Goal: Transaction & Acquisition: Purchase product/service

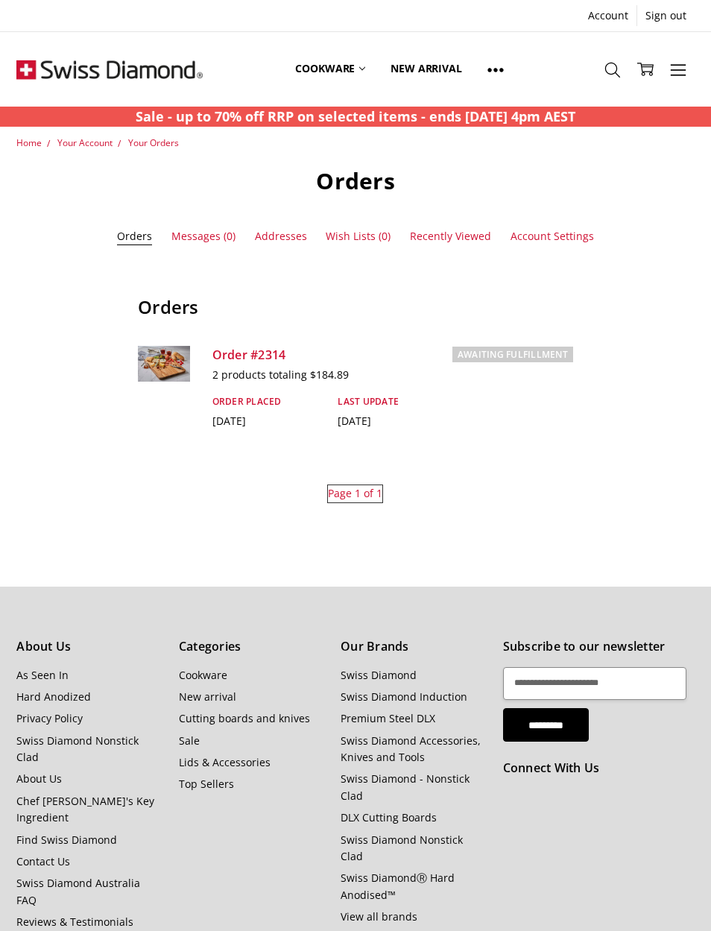
click at [46, 71] on img at bounding box center [109, 69] width 186 height 75
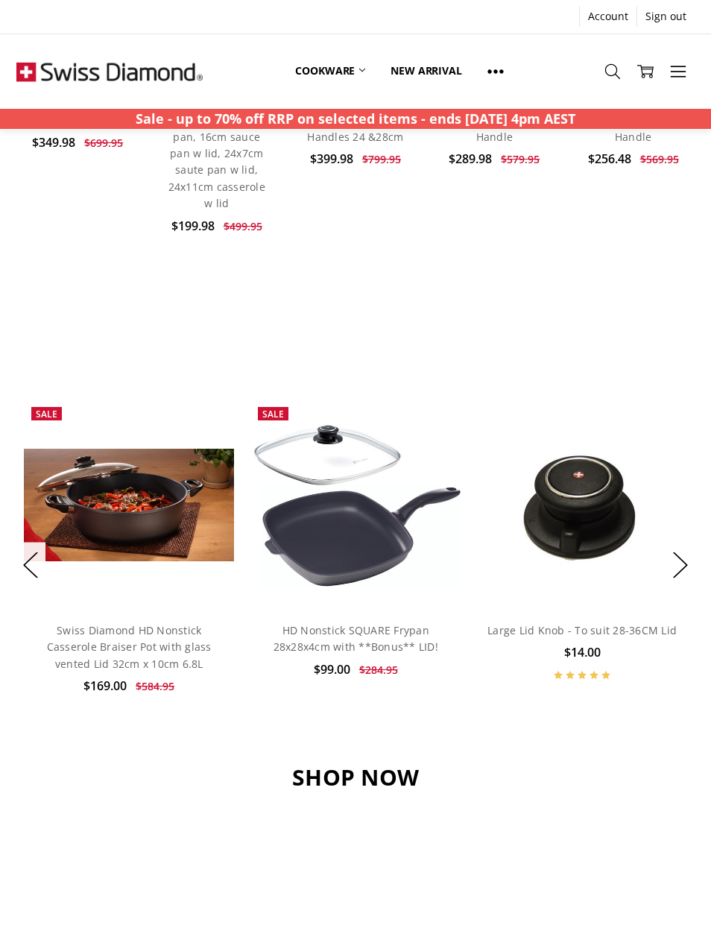
scroll to position [814, 0]
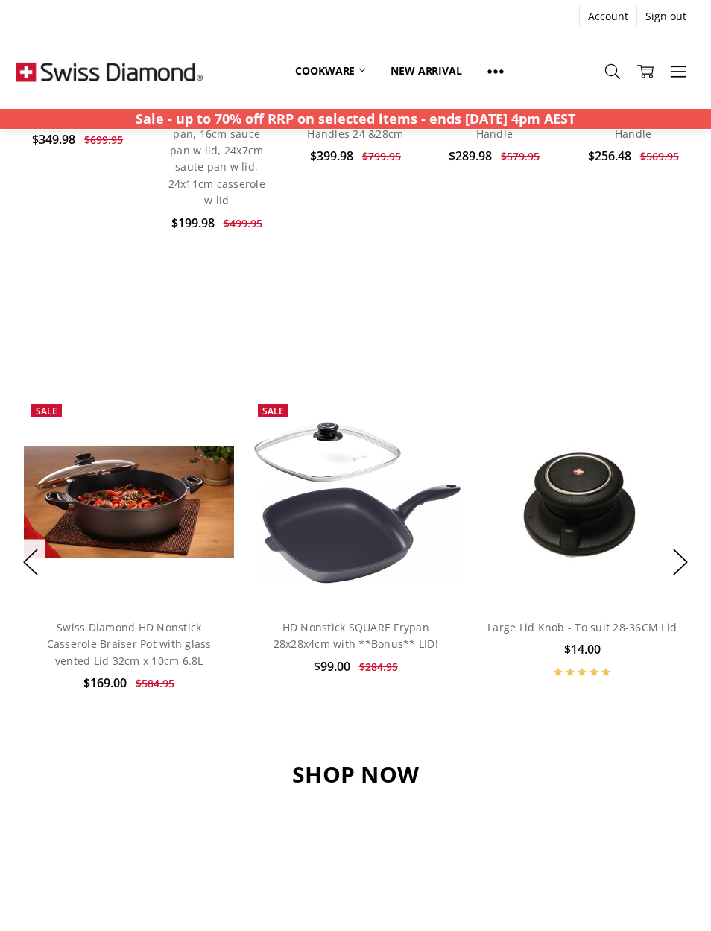
click at [8, 545] on div "BEST SELLERS Fall In Love With Your Kitchen Again Previous Sale Add to Cart Qui…" at bounding box center [355, 519] width 696 height 414
click at [26, 539] on button "Previous" at bounding box center [31, 561] width 30 height 45
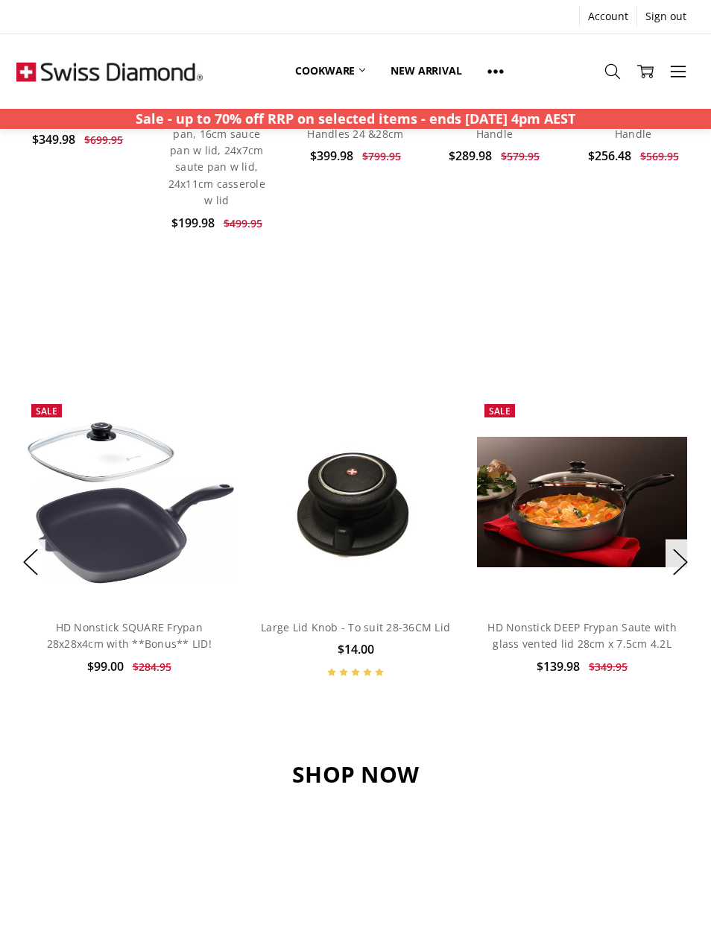
click at [683, 548] on button "Next" at bounding box center [680, 561] width 30 height 45
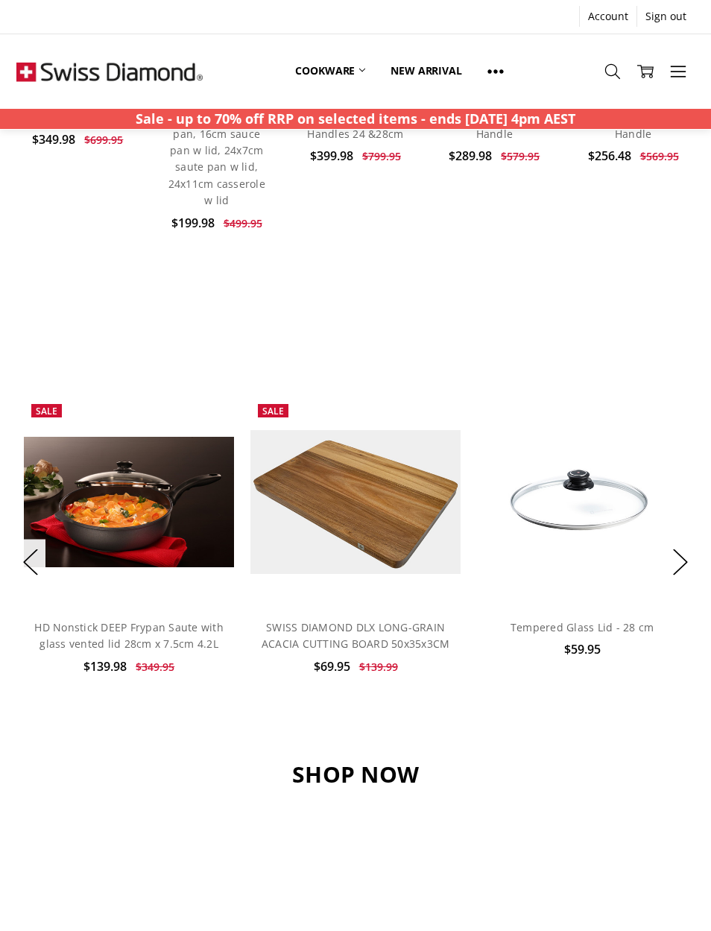
click at [694, 539] on button "Next" at bounding box center [680, 561] width 30 height 45
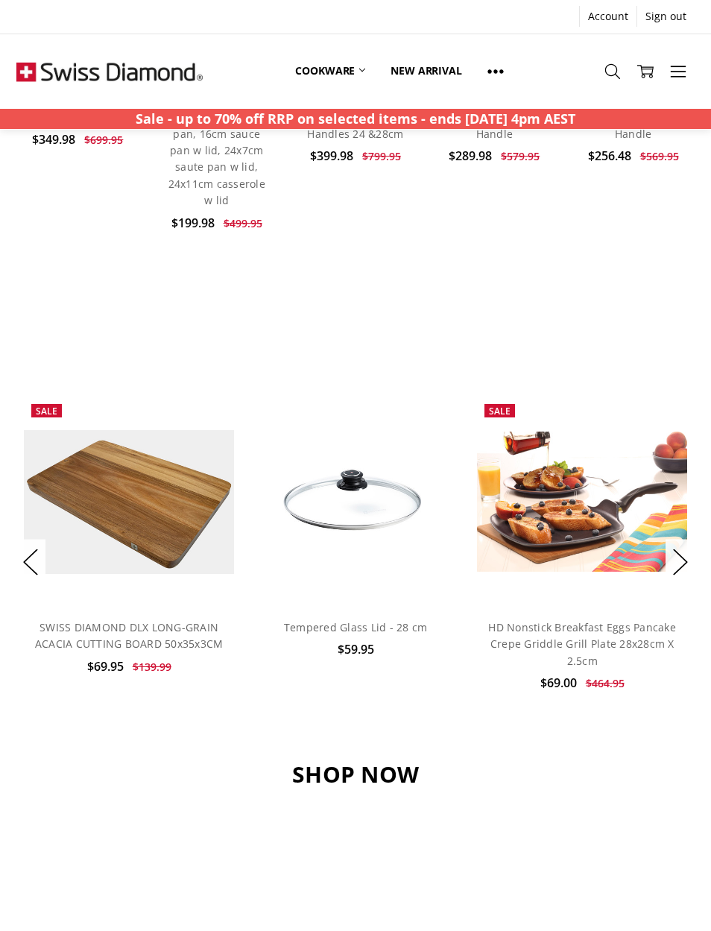
click at [694, 543] on button "Next" at bounding box center [680, 561] width 30 height 45
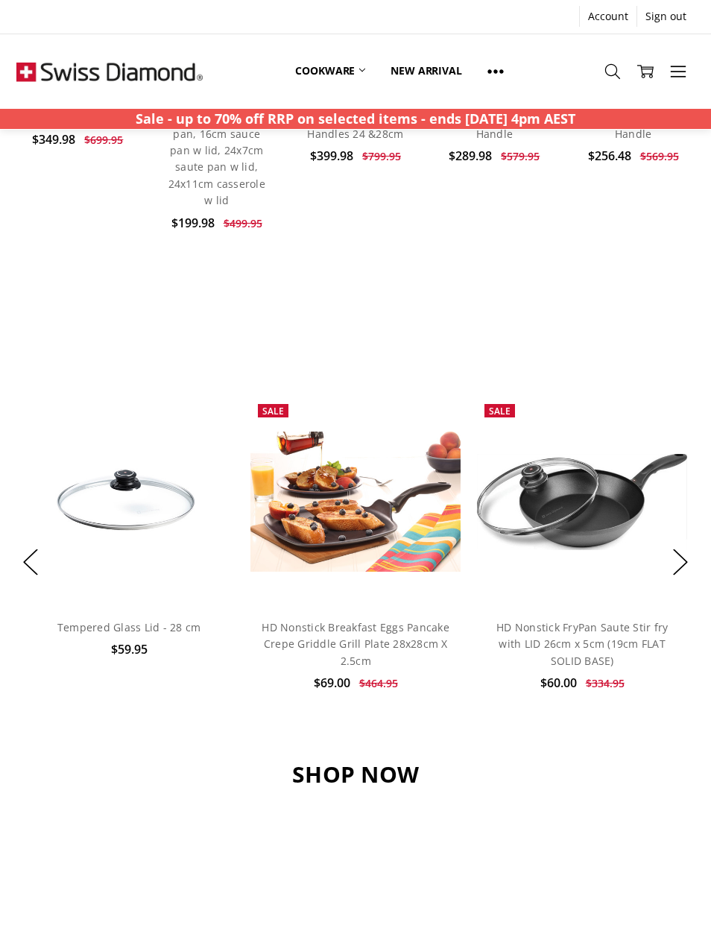
click at [695, 541] on button "Next" at bounding box center [680, 561] width 30 height 45
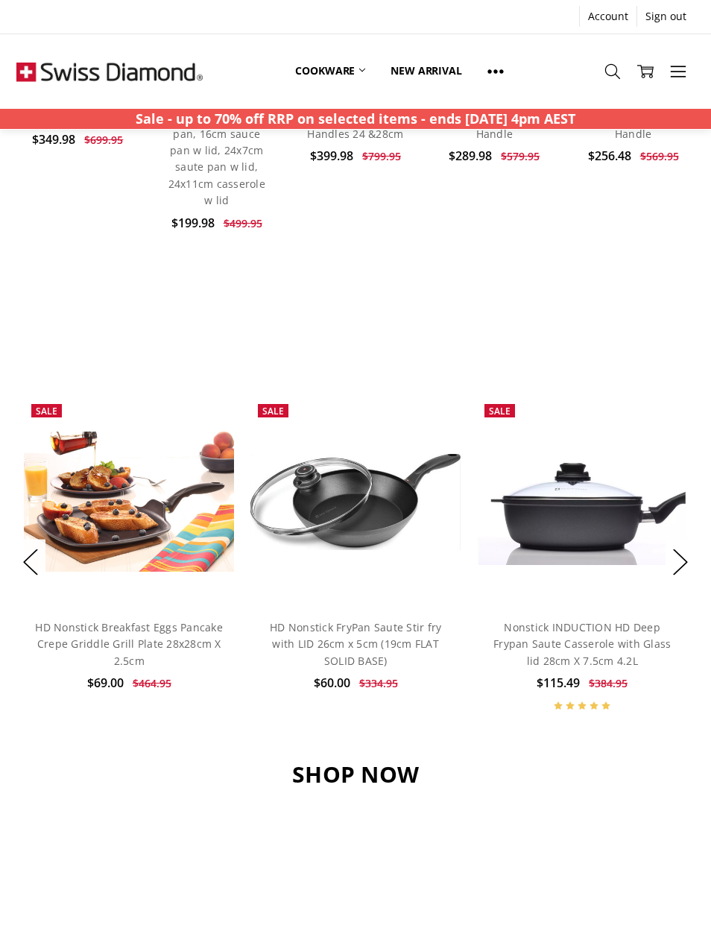
click at [694, 546] on button "Next" at bounding box center [680, 561] width 30 height 45
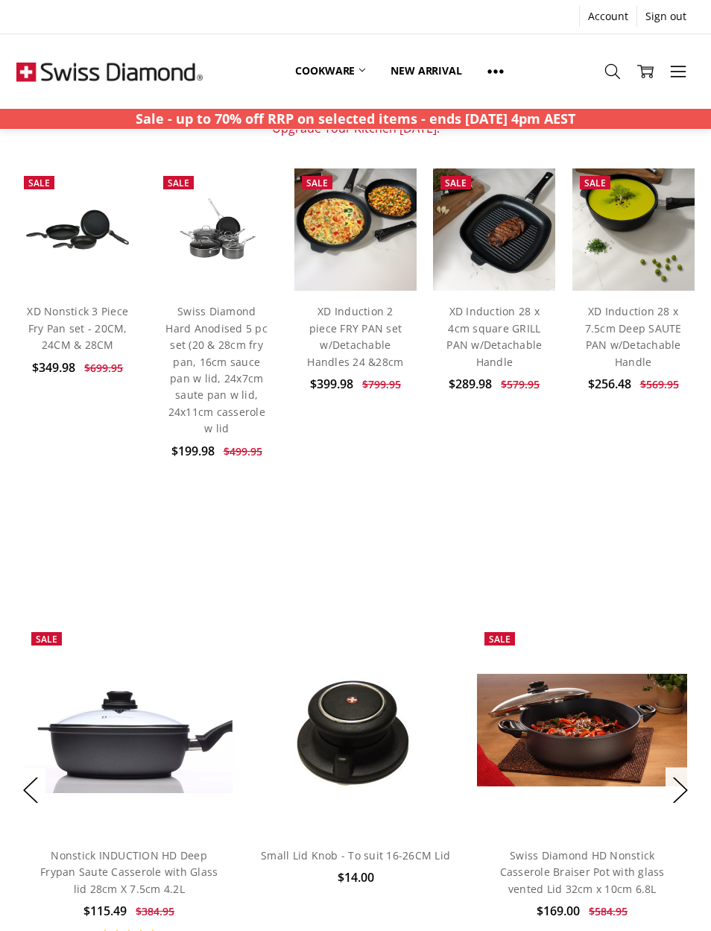
scroll to position [584, 0]
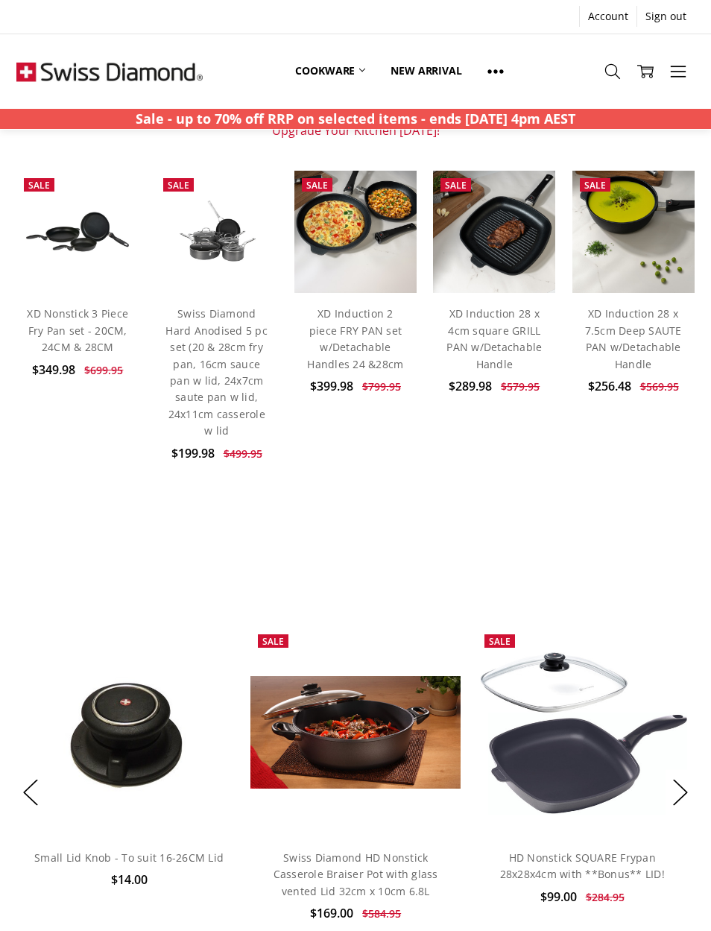
click at [369, 74] on link "Cookware" at bounding box center [329, 70] width 95 height 33
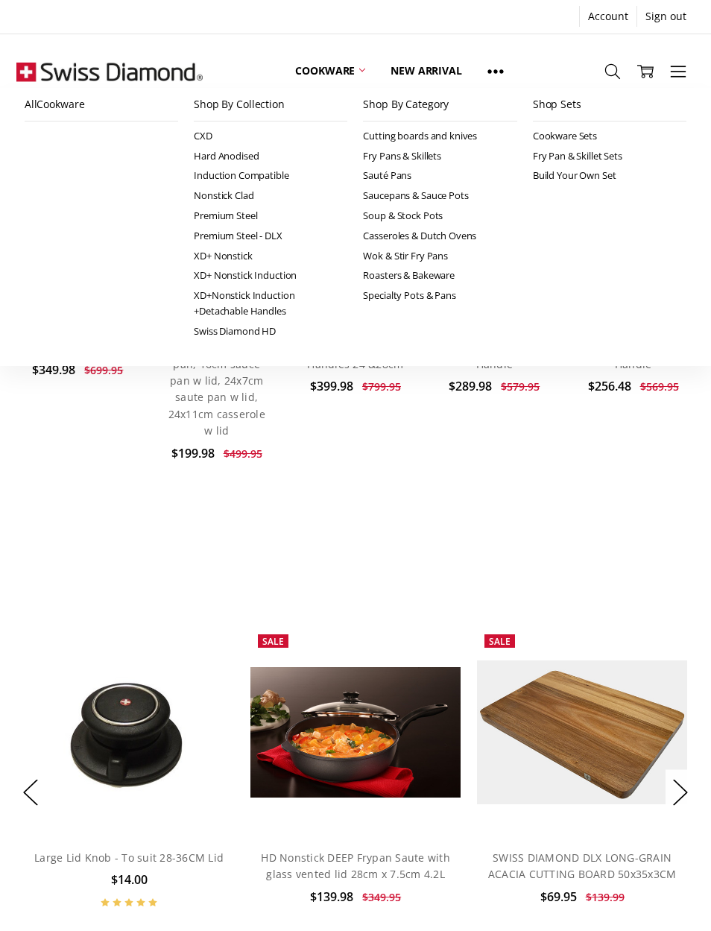
click at [438, 101] on link "Shop By Category" at bounding box center [440, 105] width 154 height 34
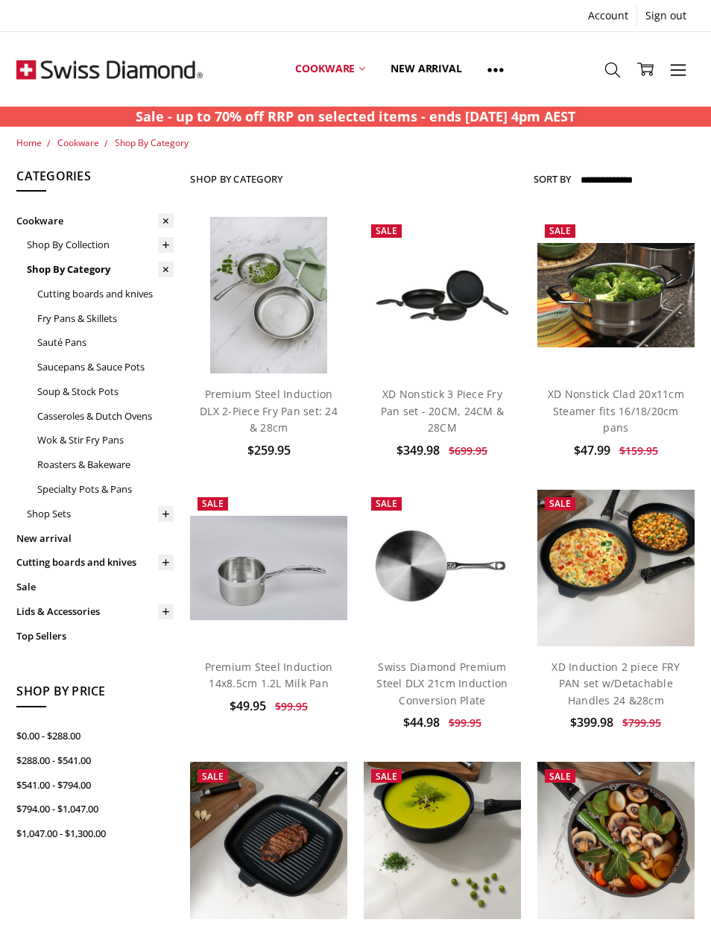
click at [72, 477] on link "Specialty Pots & Pans" at bounding box center [105, 489] width 136 height 25
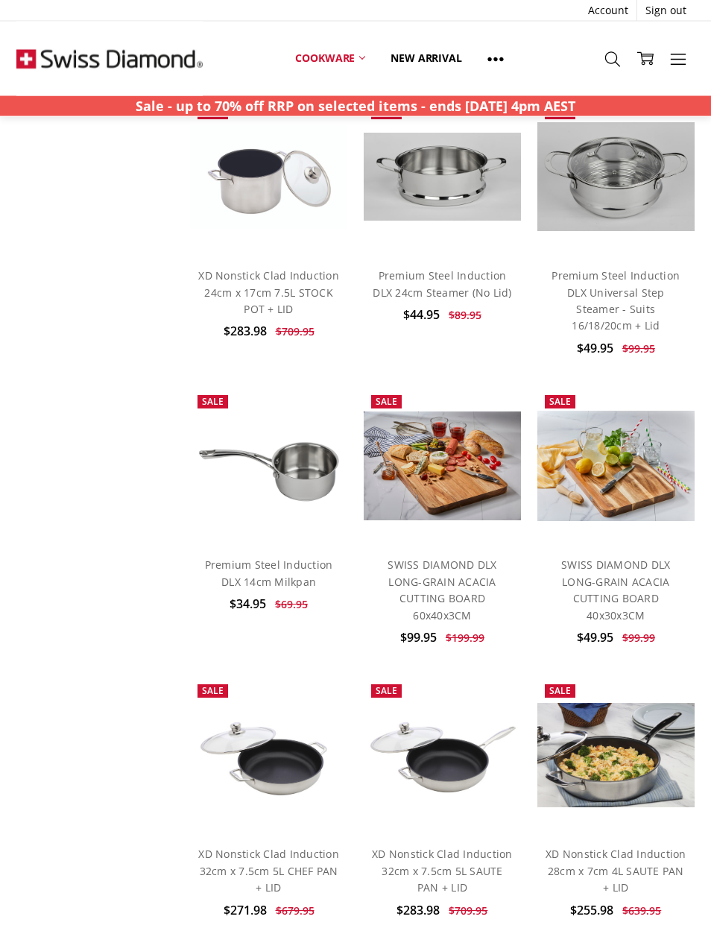
scroll to position [984, 0]
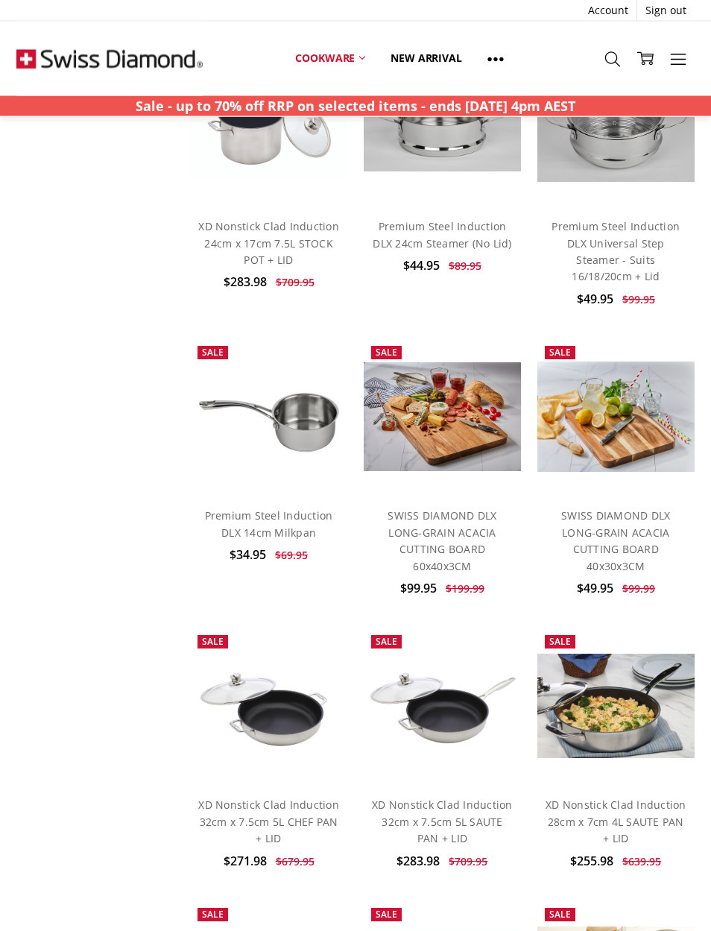
click at [221, 509] on link "Premium Steel Induction DLX 14cm Milkpan" at bounding box center [269, 524] width 128 height 31
